Goal: Navigation & Orientation: Find specific page/section

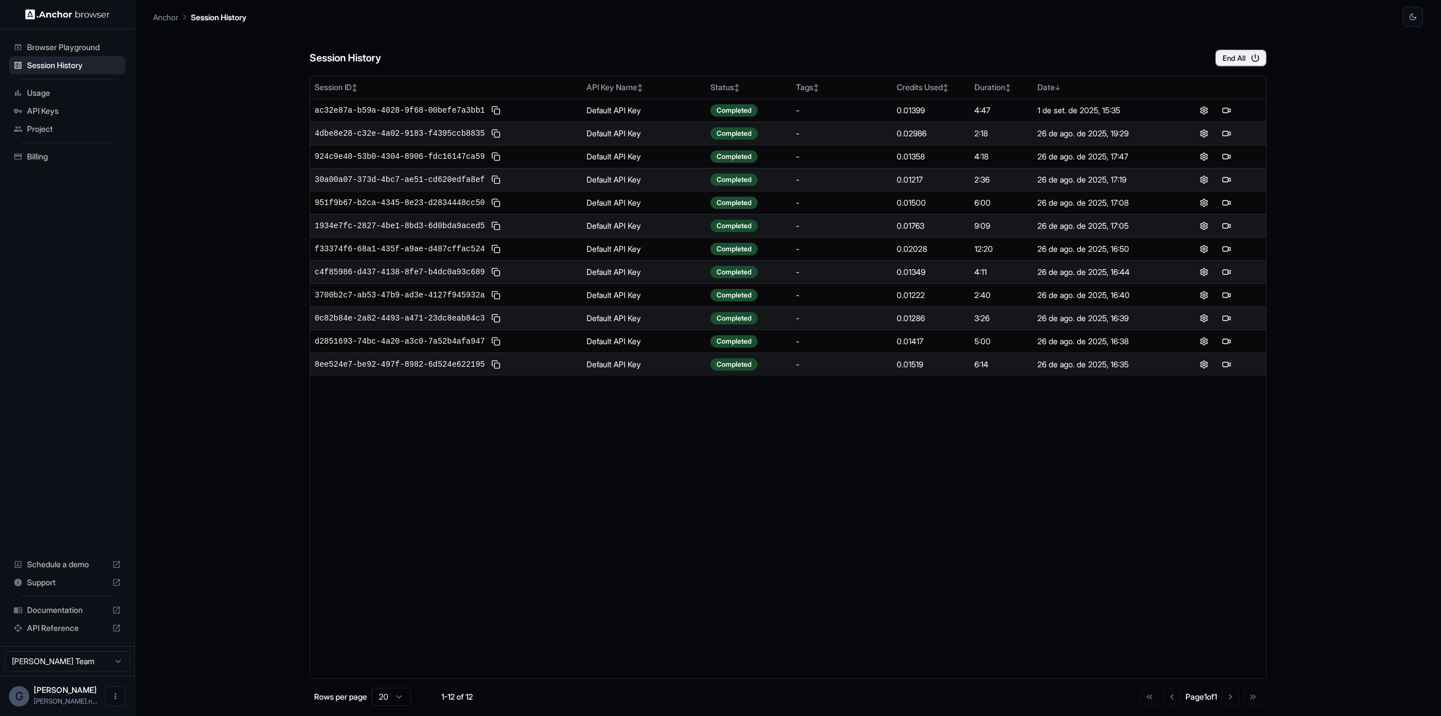
click at [46, 93] on span "Usage" at bounding box center [74, 92] width 94 height 11
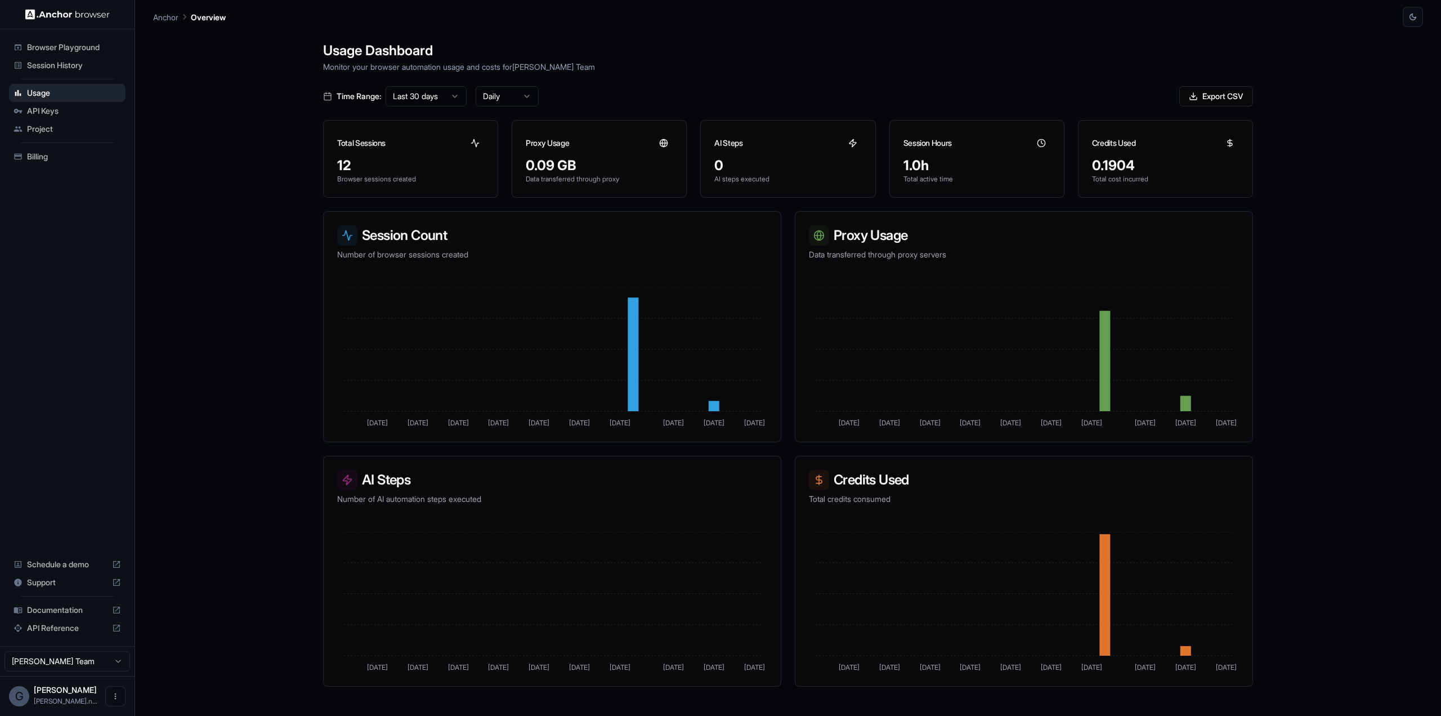
click at [56, 154] on span "Billing" at bounding box center [74, 156] width 94 height 11
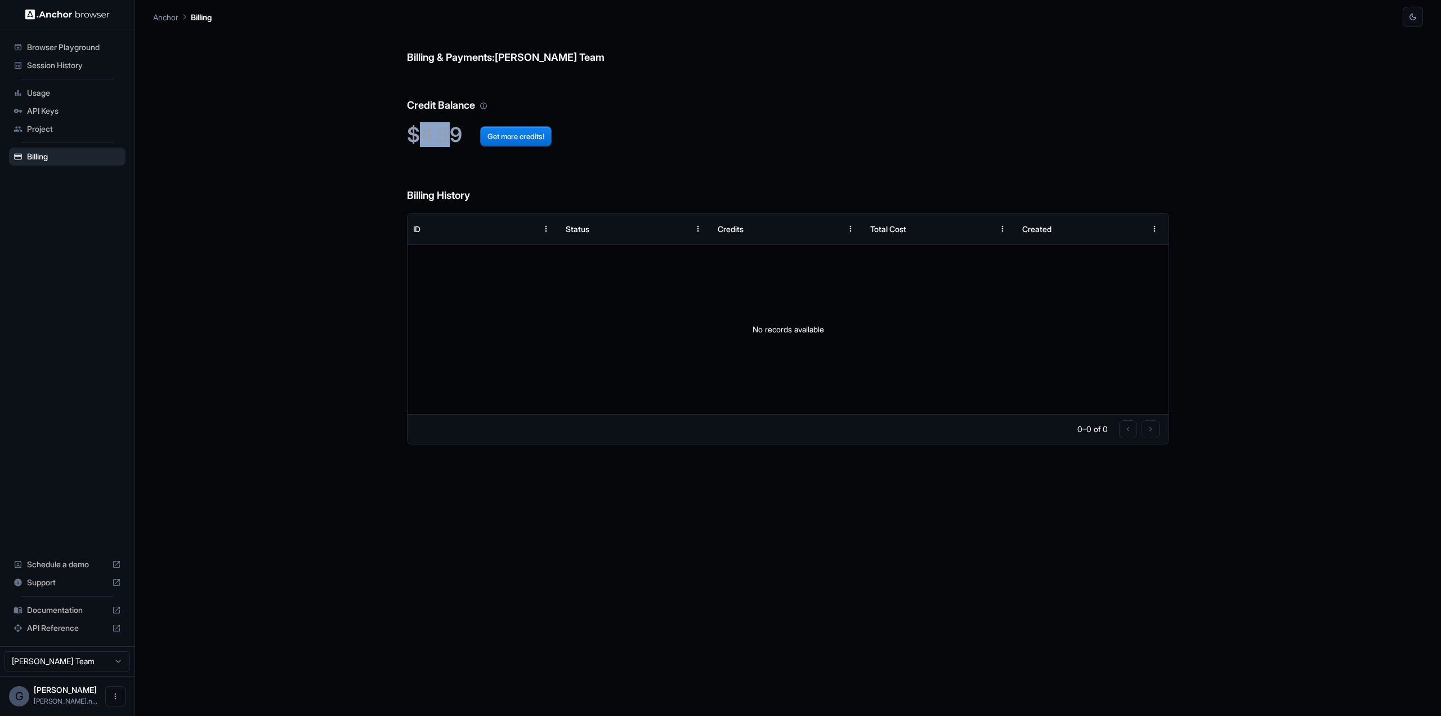
drag, startPoint x: 452, startPoint y: 136, endPoint x: 416, endPoint y: 136, distance: 35.5
click at [416, 136] on h2 "$4.99 Get more credits!" at bounding box center [788, 135] width 762 height 24
click at [54, 94] on span "Usage" at bounding box center [74, 92] width 94 height 11
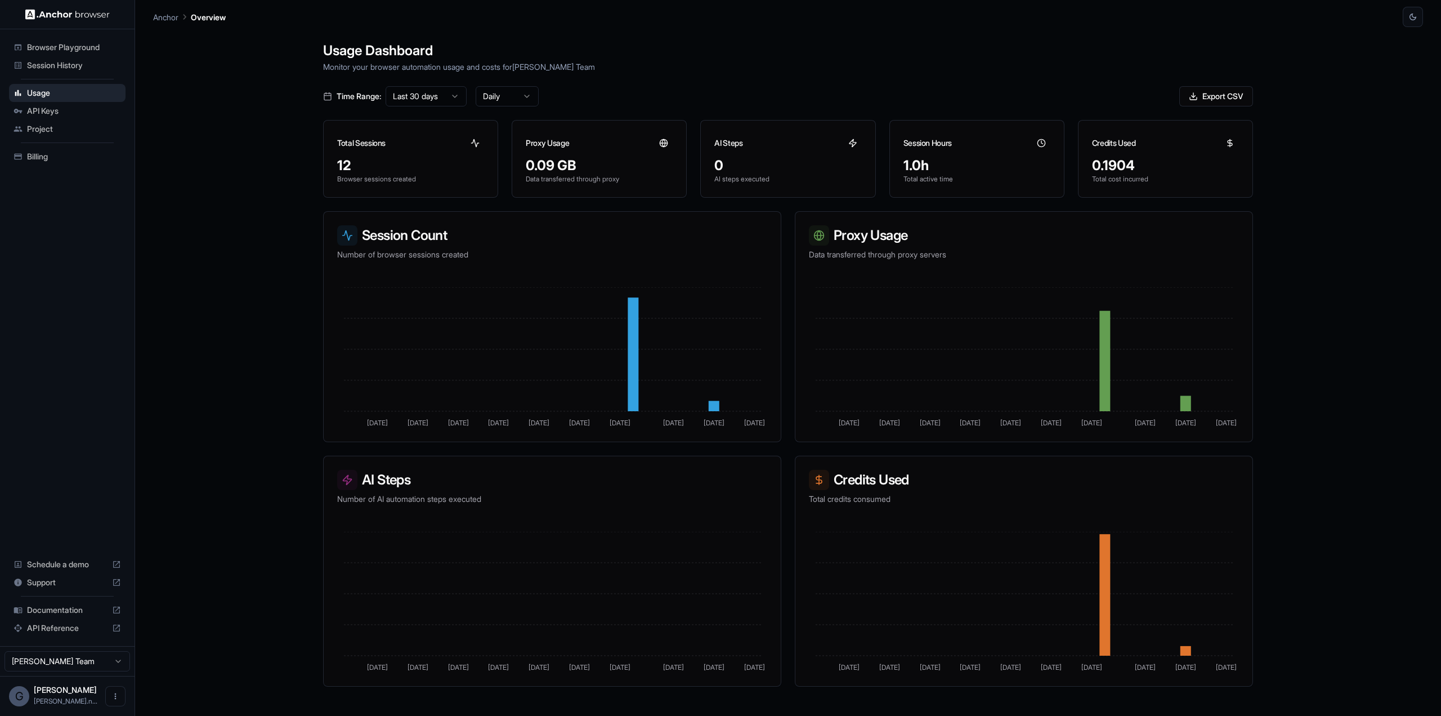
click at [54, 65] on span "Session History" at bounding box center [74, 65] width 94 height 11
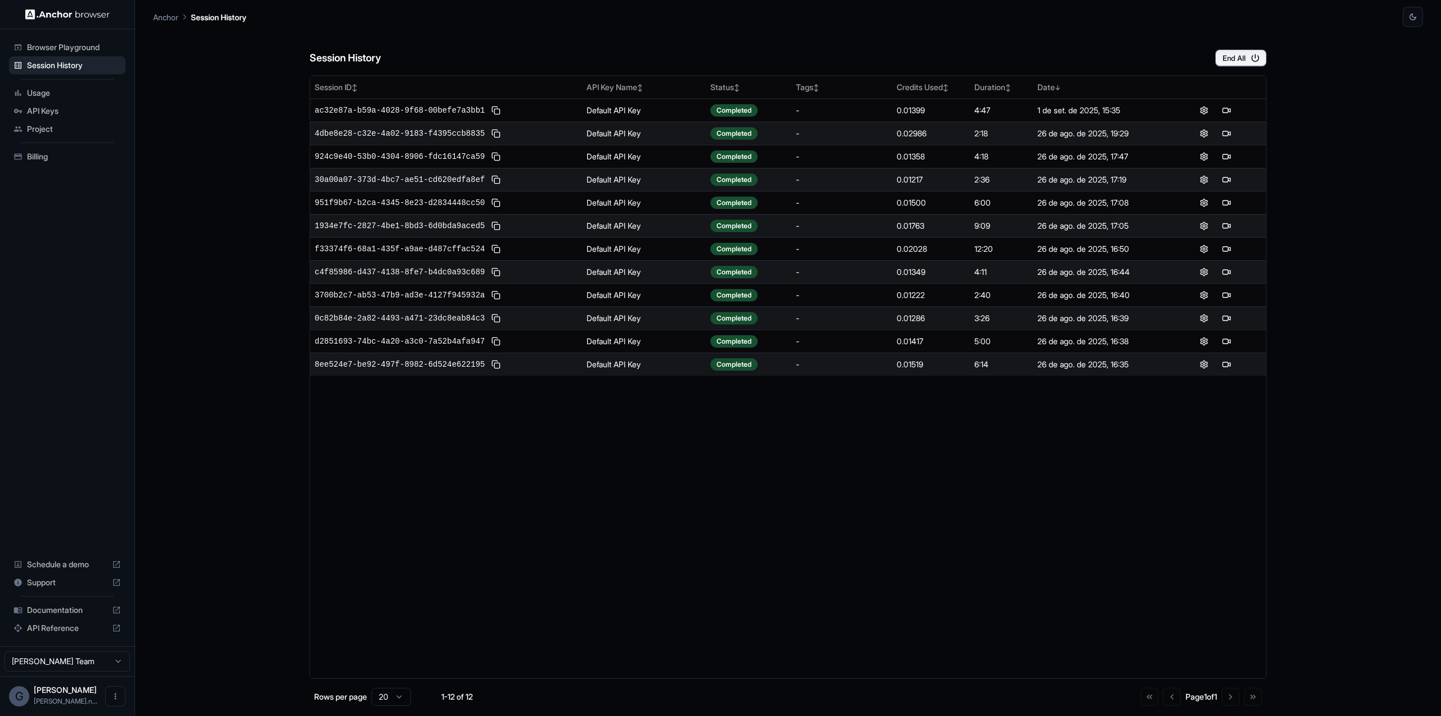
click at [205, 131] on div "Session History End All Session ID ↕ API Key Name ↕ Status ↕ Tags ↕ Credits Use…" at bounding box center [788, 371] width 1270 height 689
click at [56, 48] on span "Browser Playground" at bounding box center [74, 47] width 94 height 11
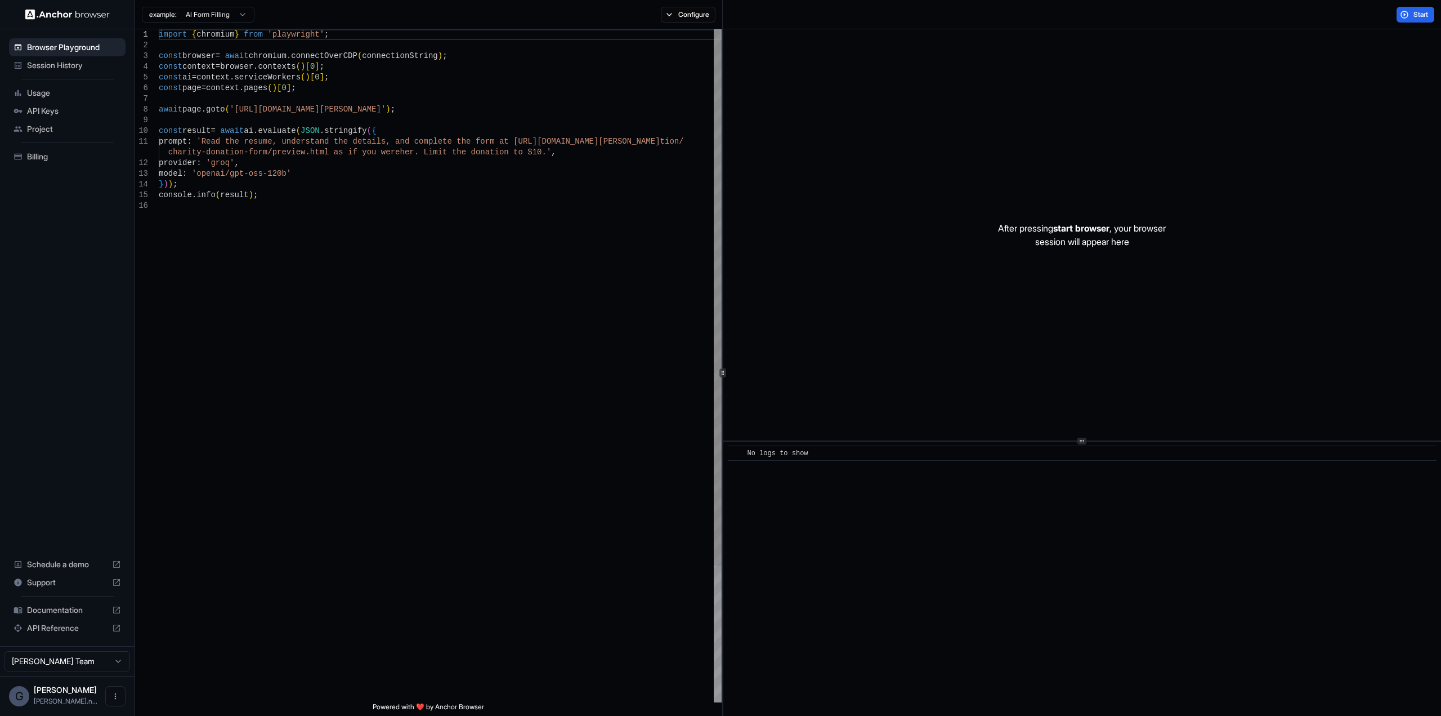
click at [316, 53] on div "import { chromium } from 'playwright' ; const browser = await chromium . connec…" at bounding box center [440, 451] width 563 height 844
click at [57, 62] on span "Session History" at bounding box center [74, 65] width 94 height 11
